Goal: Use online tool/utility: Use online tool/utility

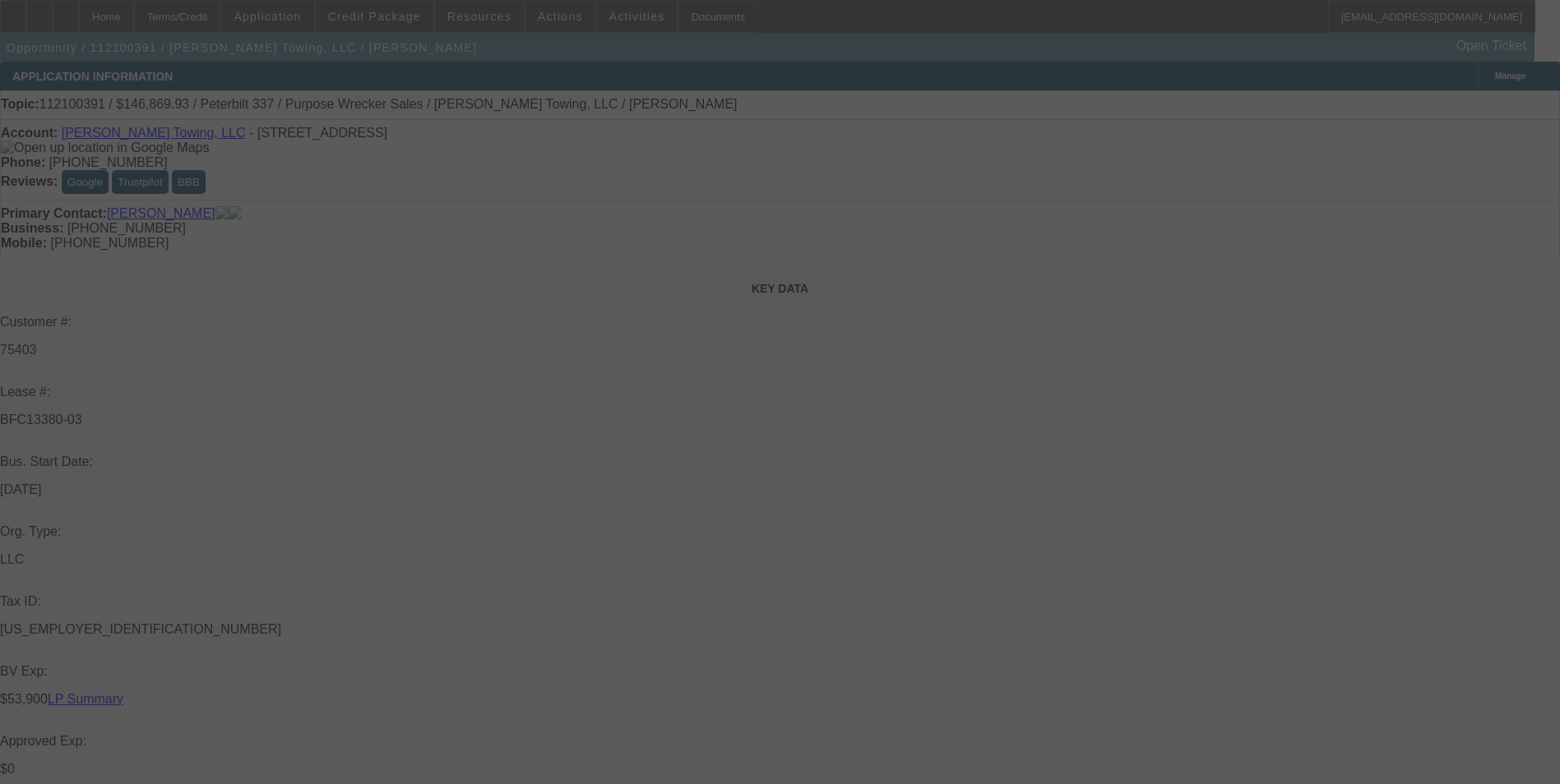
select select "0"
select select "2"
select select "0"
select select "6"
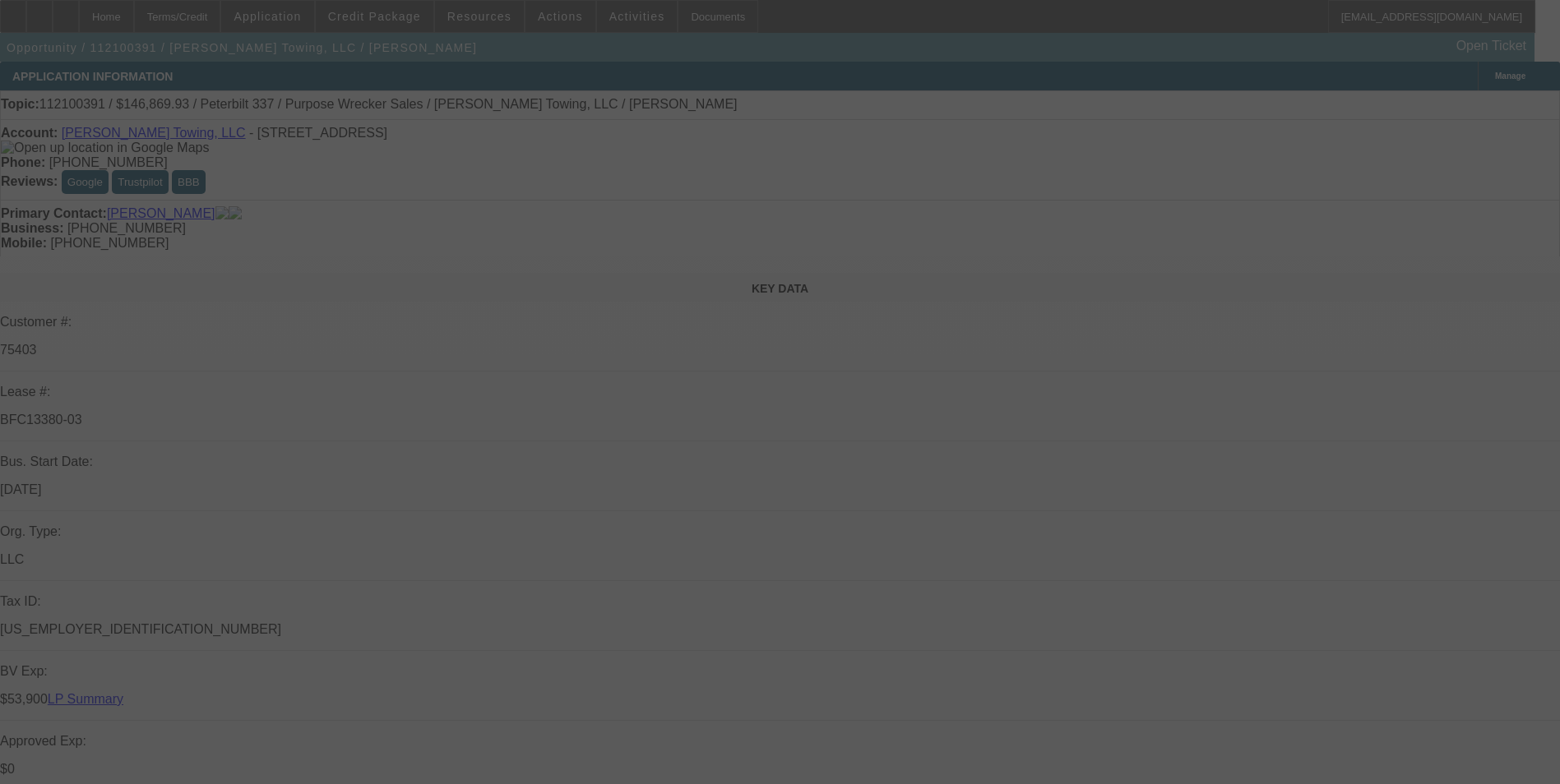
select select "0"
select select "6"
select select "0"
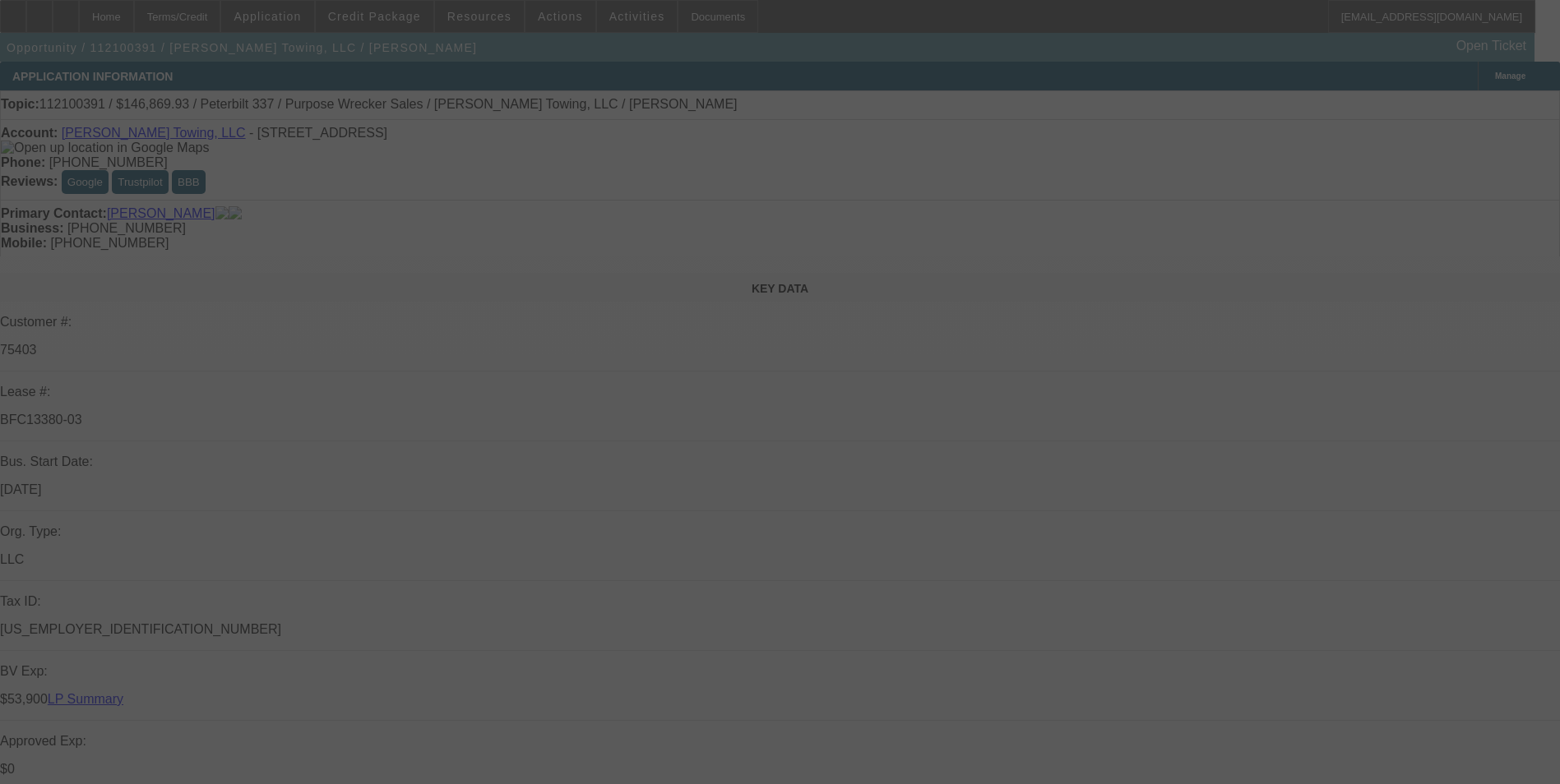
select select "0"
select select "6"
select select "0"
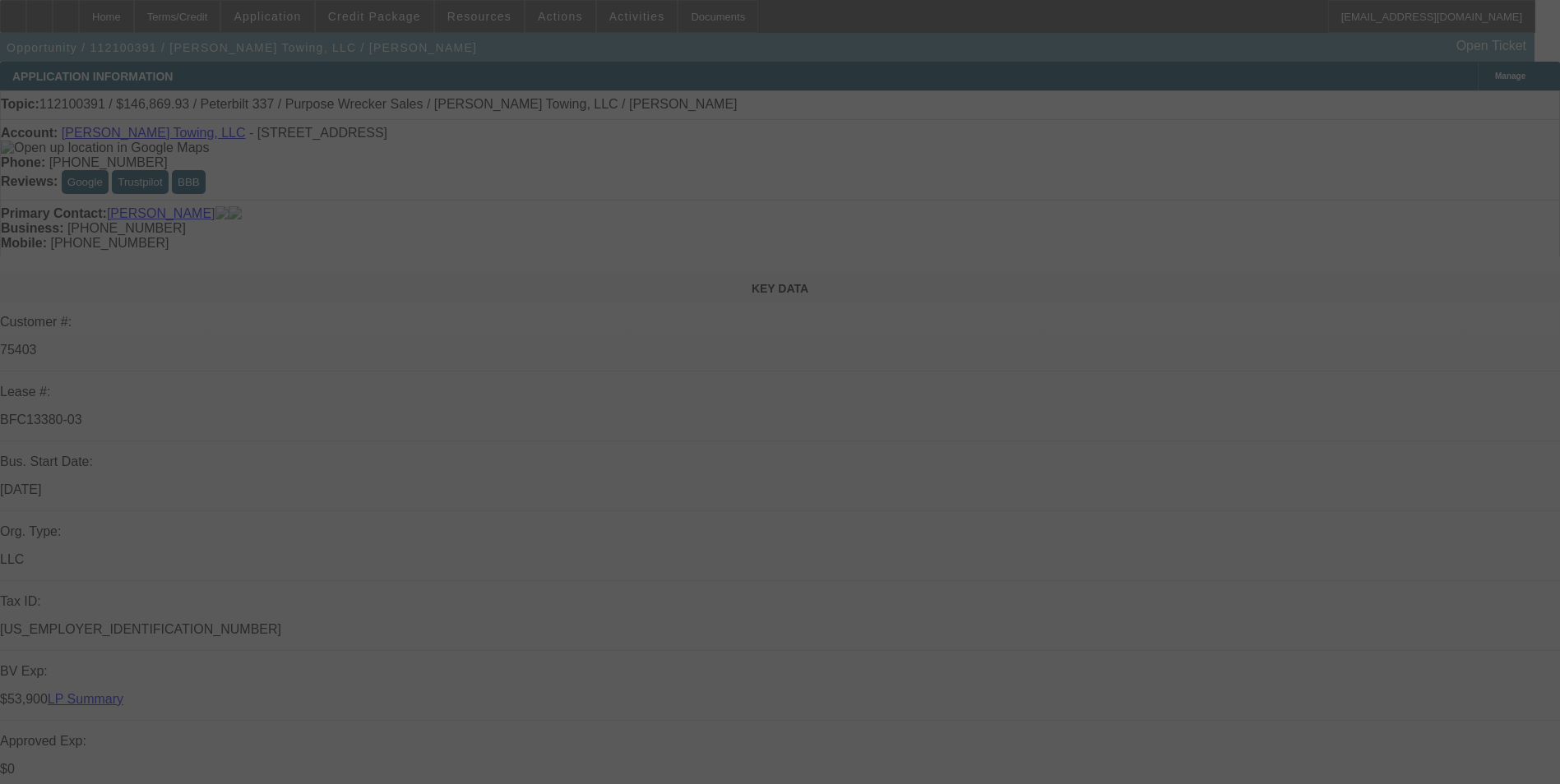
select select "0"
select select "6"
